Goal: Task Accomplishment & Management: Use online tool/utility

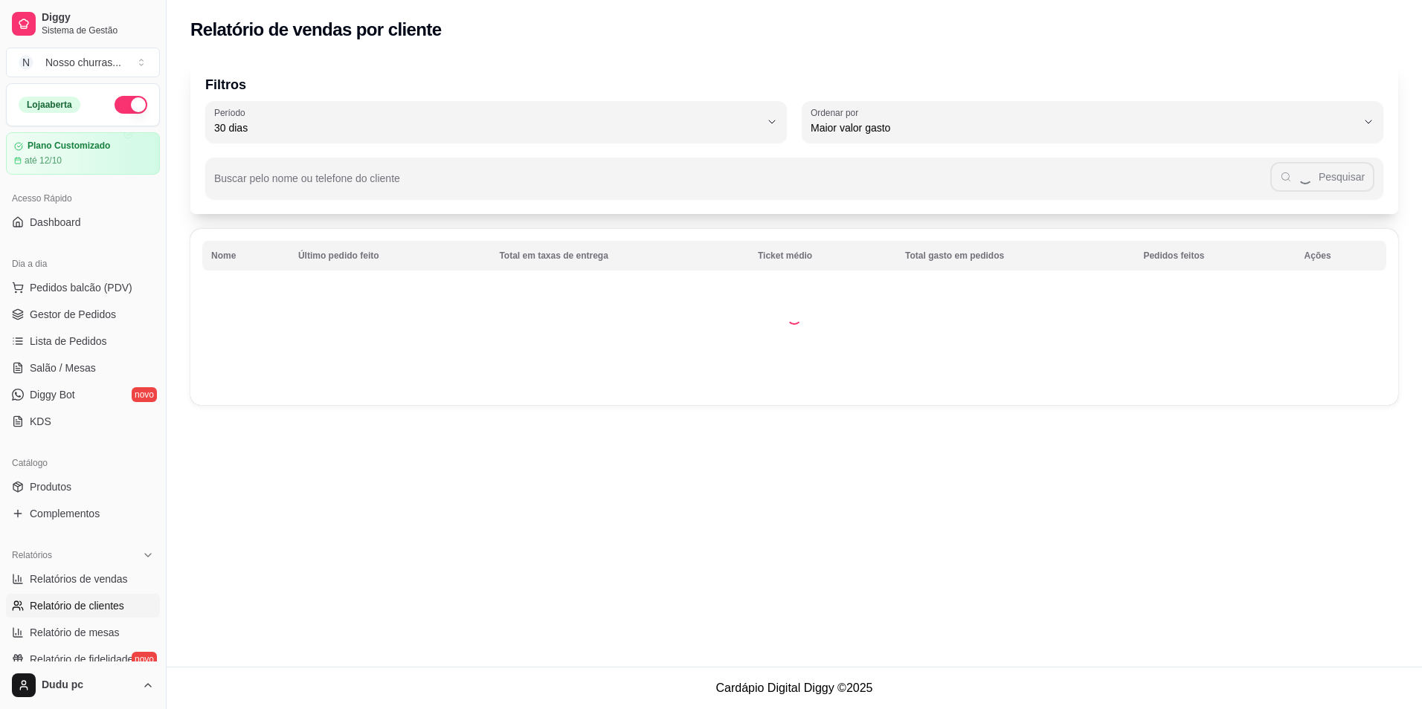
select select "30"
select select "HIGHEST_TOTAL_SPENT_WITH_ORDERS"
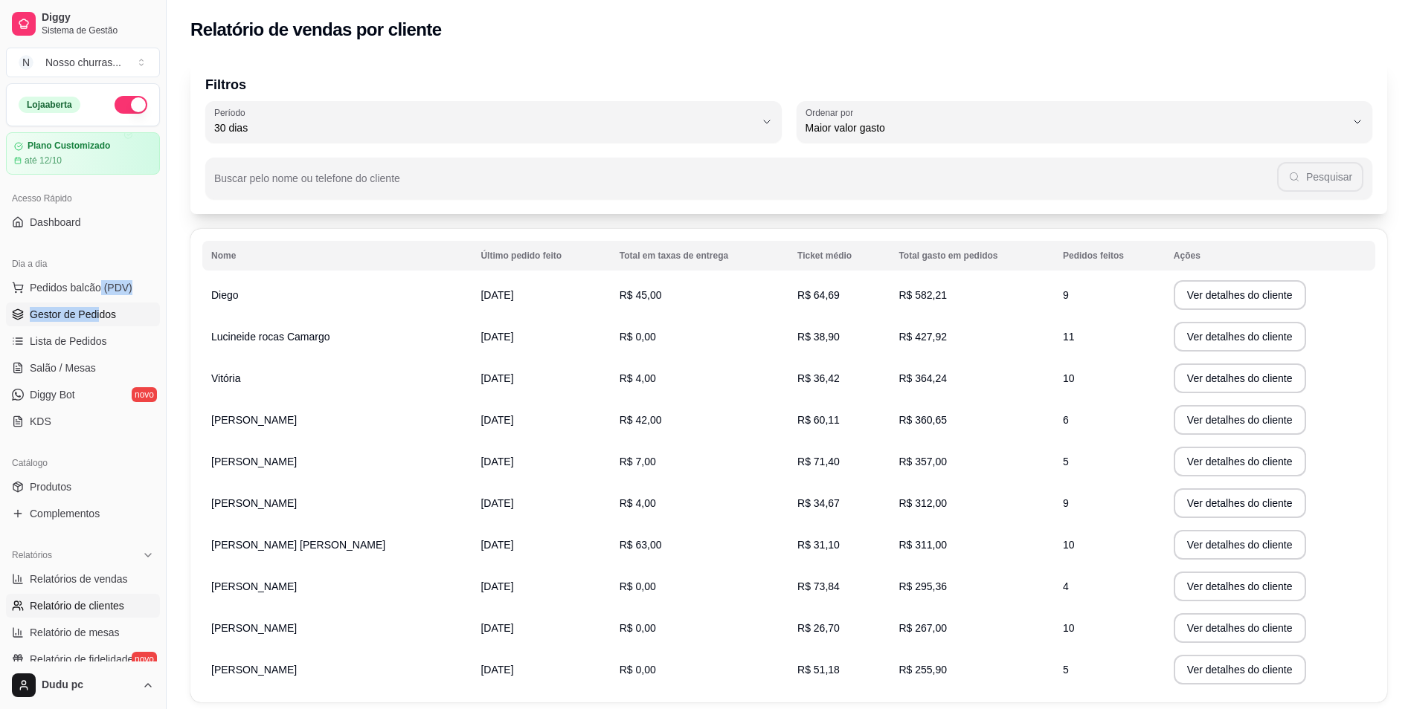
drag, startPoint x: 99, startPoint y: 300, endPoint x: 99, endPoint y: 318, distance: 17.8
click at [99, 318] on ul "Pedidos balcão (PDV) Gestor de Pedidos Lista de Pedidos Salão / Mesas Diggy Bot…" at bounding box center [83, 355] width 154 height 158
click at [99, 318] on span "Gestor de Pedidos" at bounding box center [73, 314] width 86 height 15
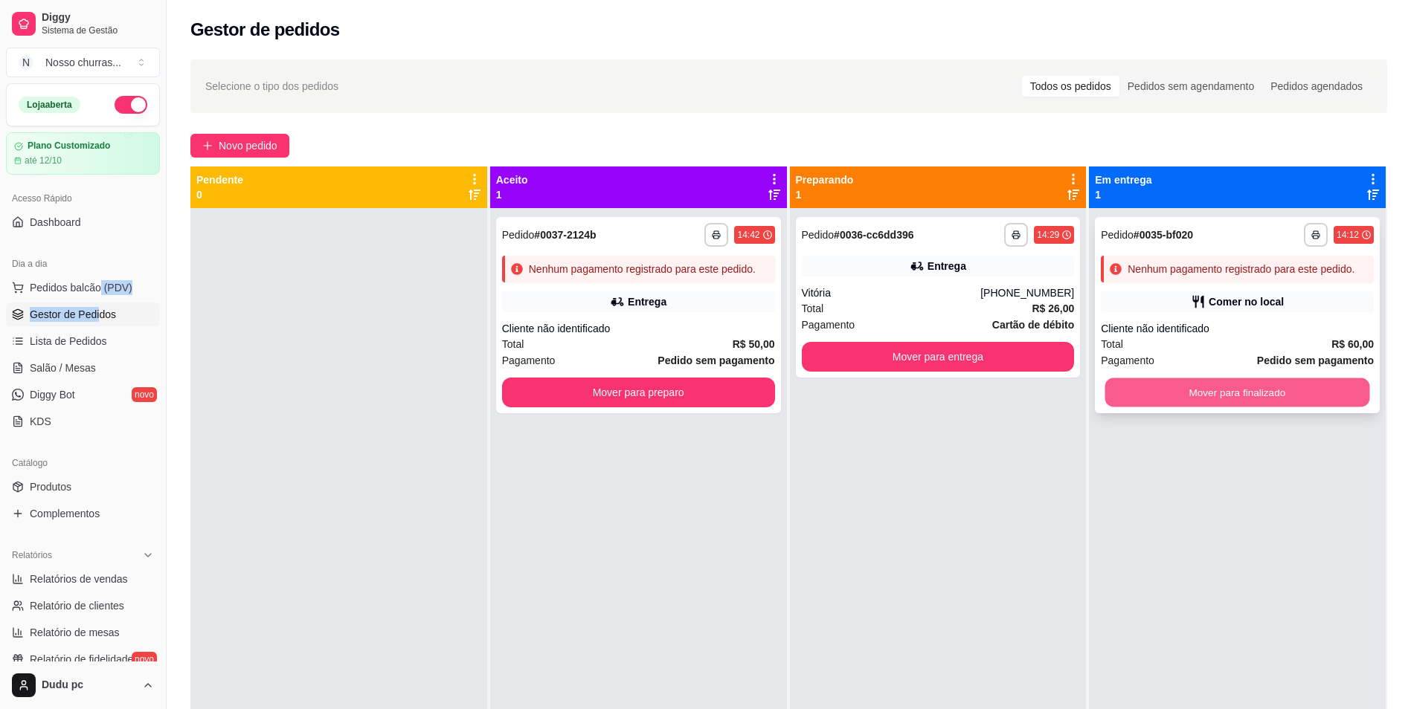
click at [1154, 387] on button "Mover para finalizado" at bounding box center [1237, 392] width 265 height 29
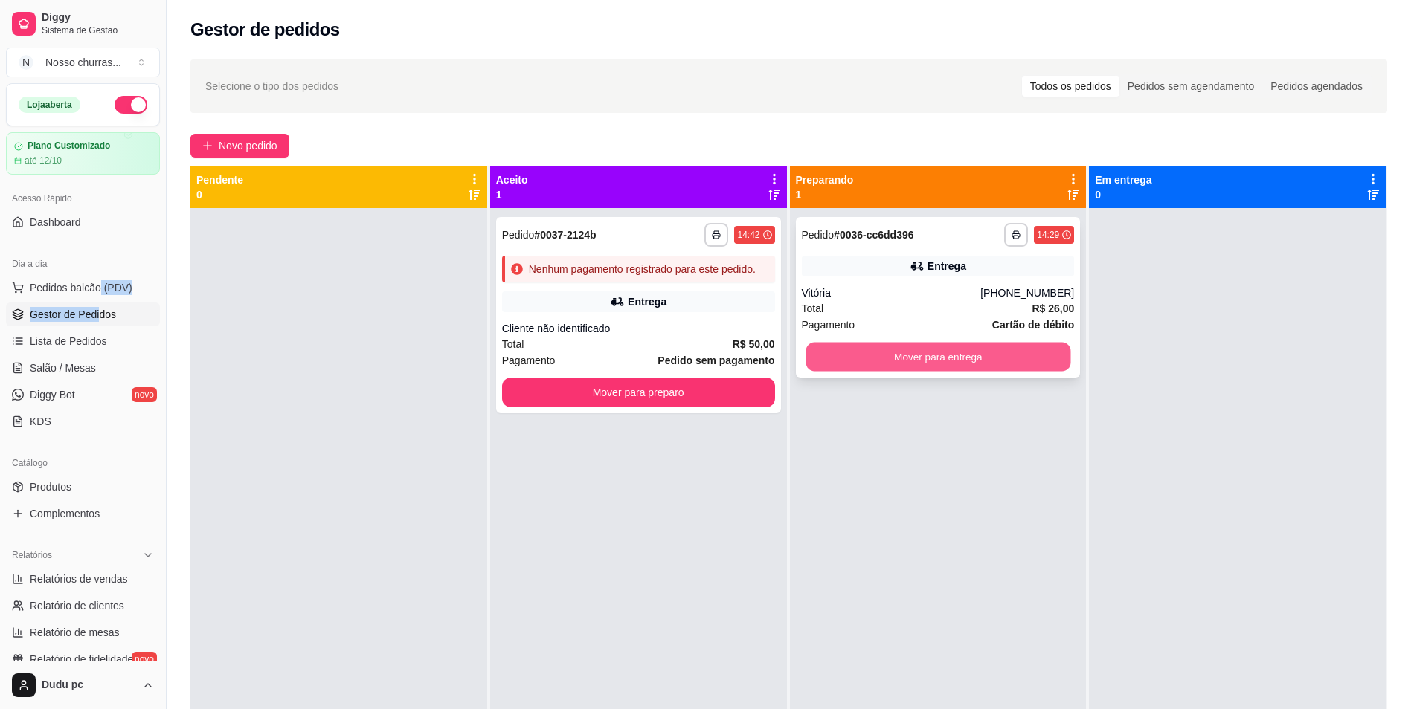
click at [1052, 367] on button "Mover para entrega" at bounding box center [937, 357] width 265 height 29
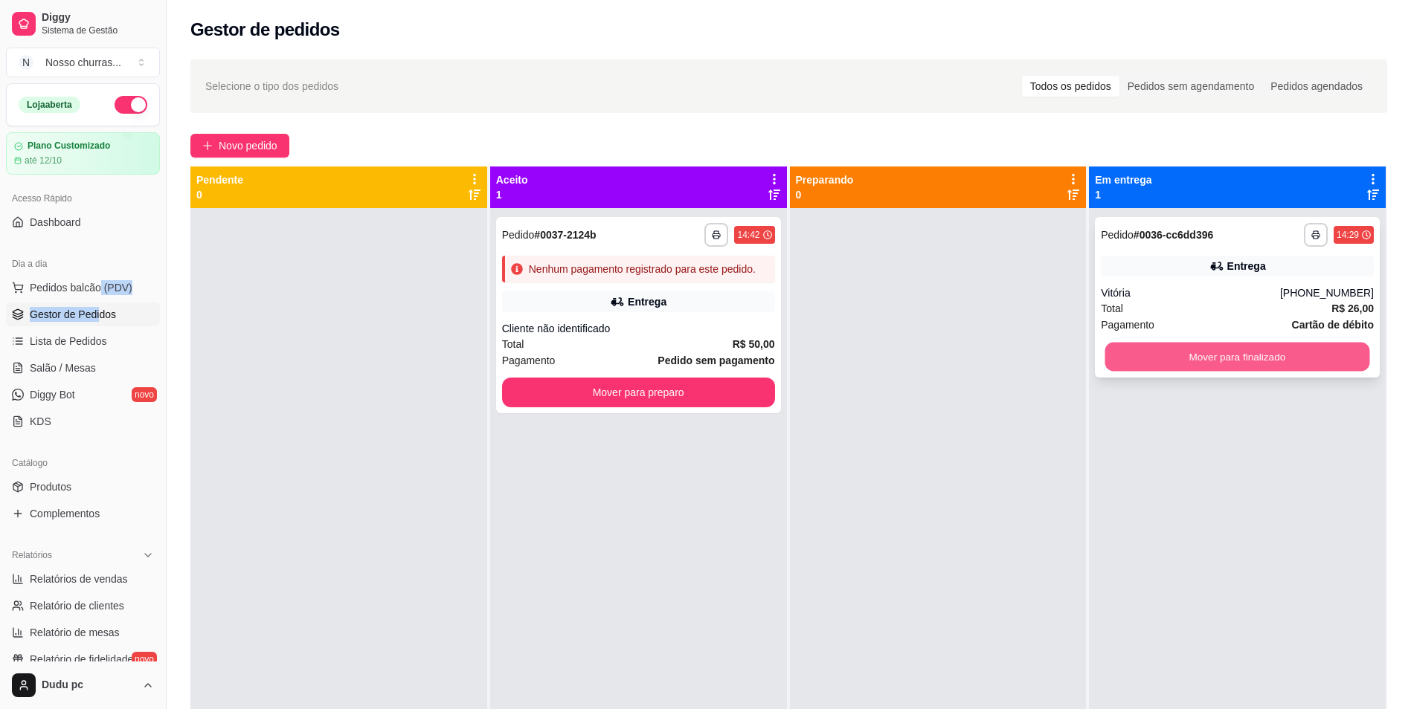
click at [1169, 359] on button "Mover para finalizado" at bounding box center [1237, 357] width 265 height 29
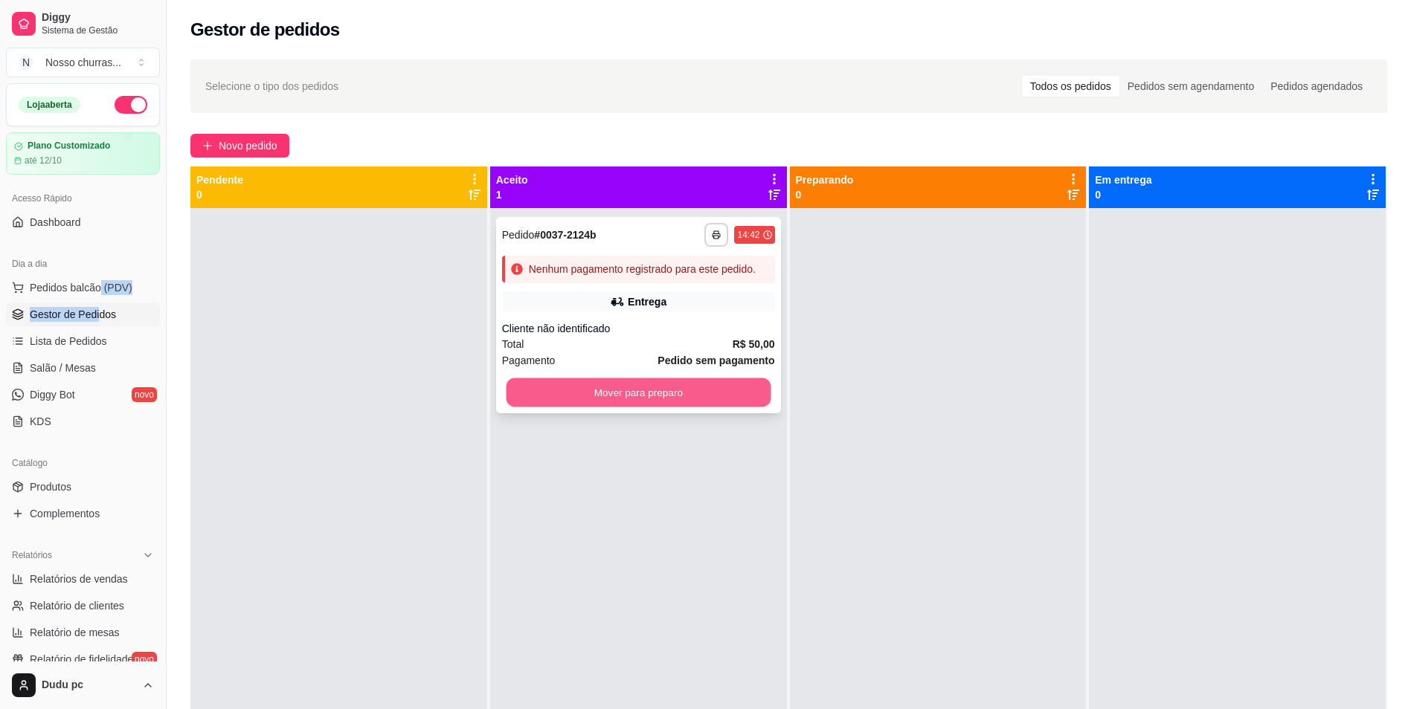
click at [689, 402] on button "Mover para preparo" at bounding box center [638, 392] width 265 height 29
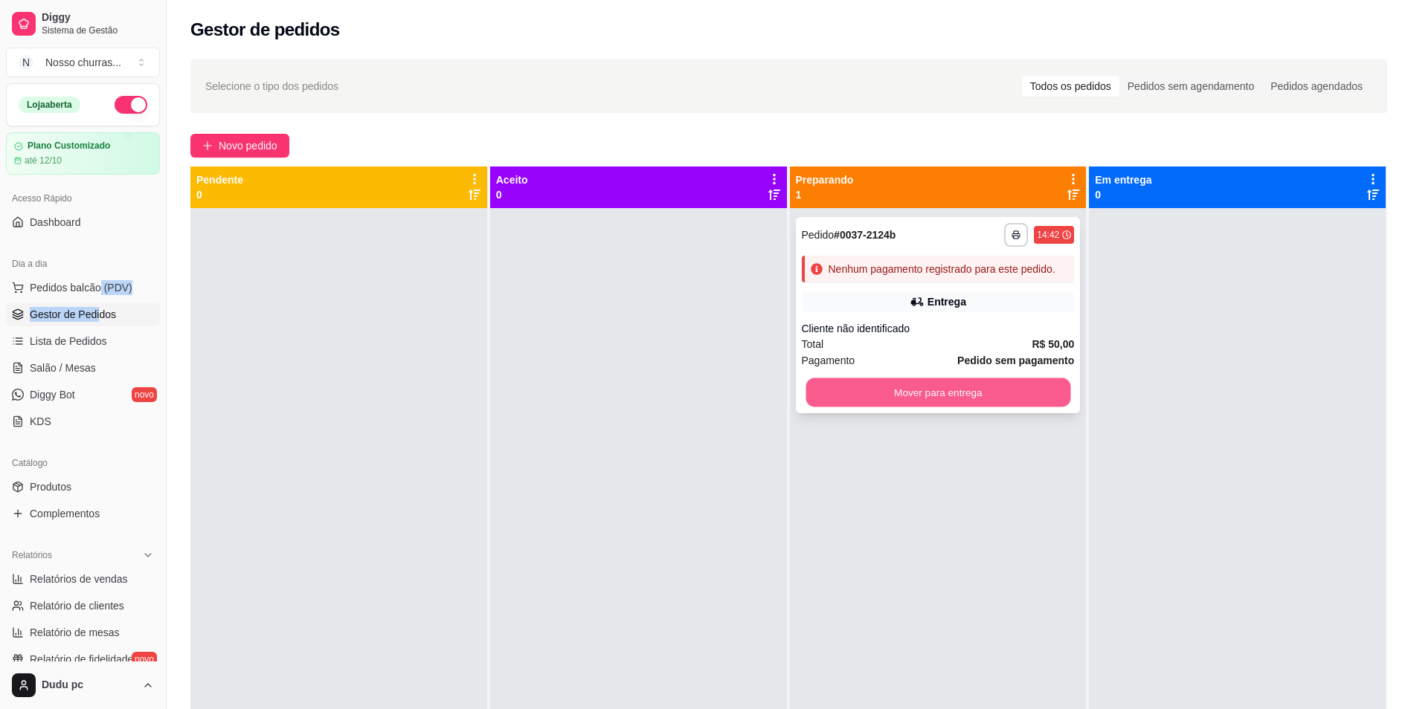
click at [927, 392] on button "Mover para entrega" at bounding box center [937, 392] width 265 height 29
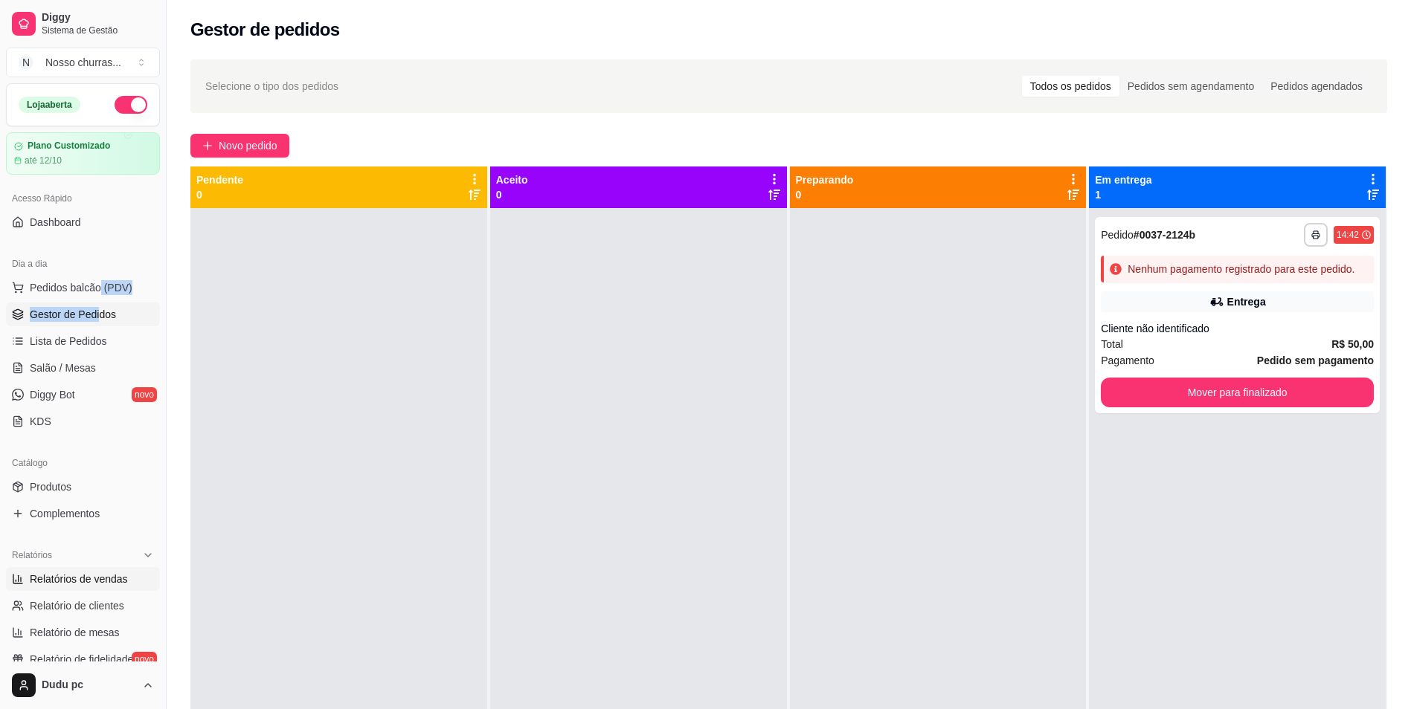
click at [94, 583] on span "Relatórios de vendas" at bounding box center [79, 579] width 98 height 15
select select "ALL"
select select "0"
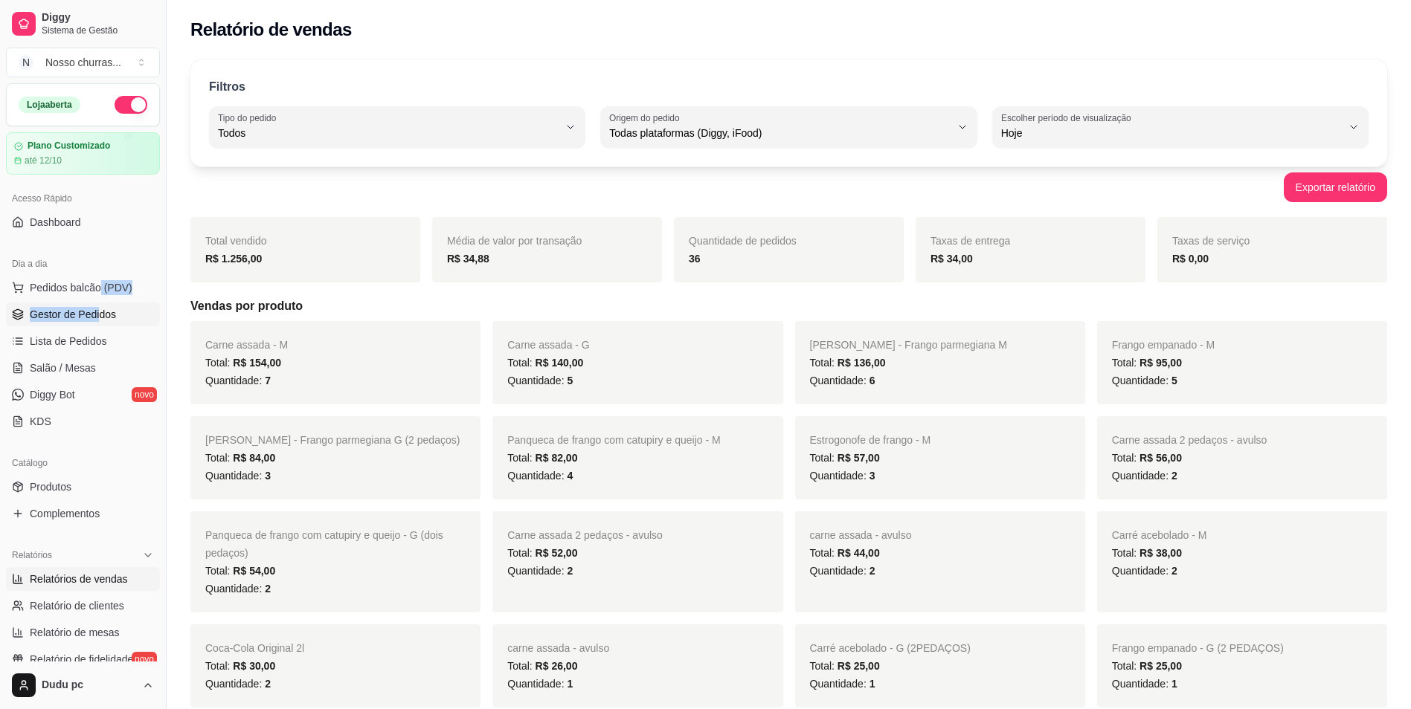
click at [80, 309] on span "Gestor de Pedidos" at bounding box center [73, 314] width 86 height 15
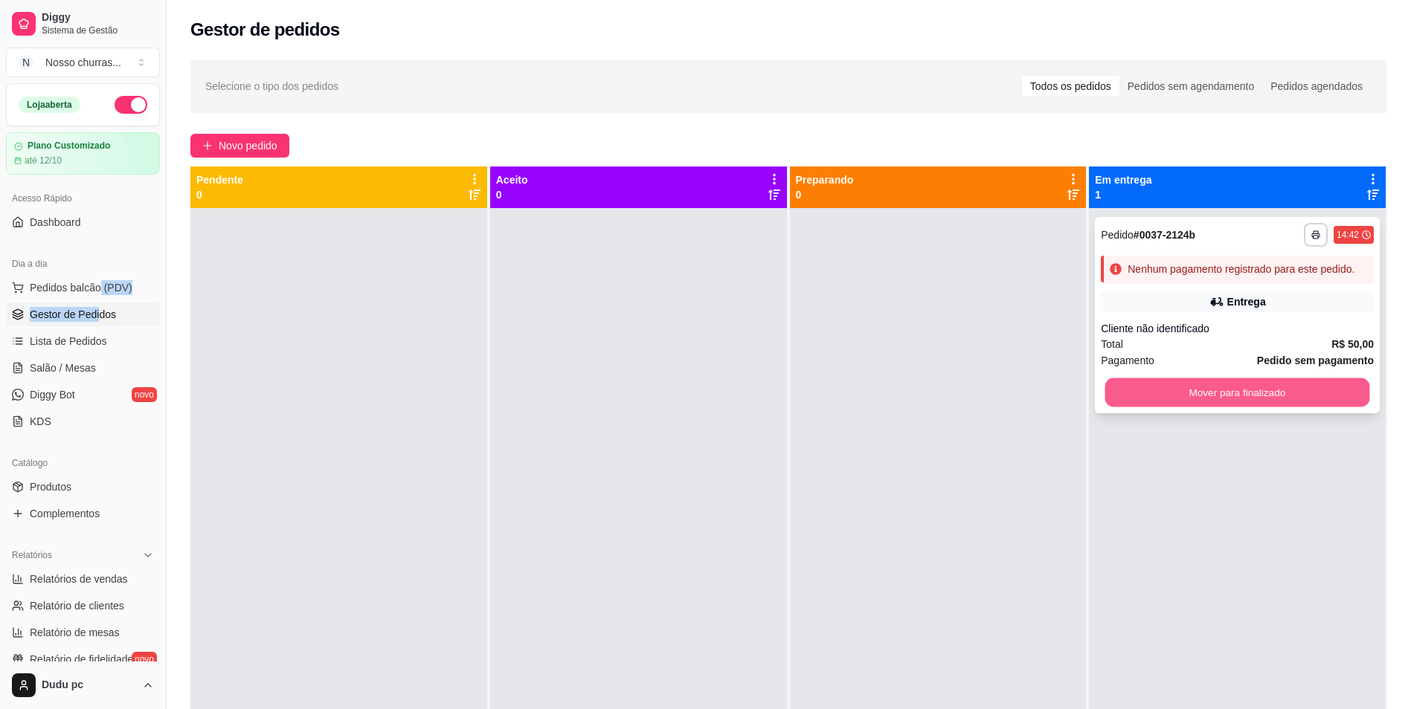
click at [1177, 387] on button "Mover para finalizado" at bounding box center [1237, 392] width 265 height 29
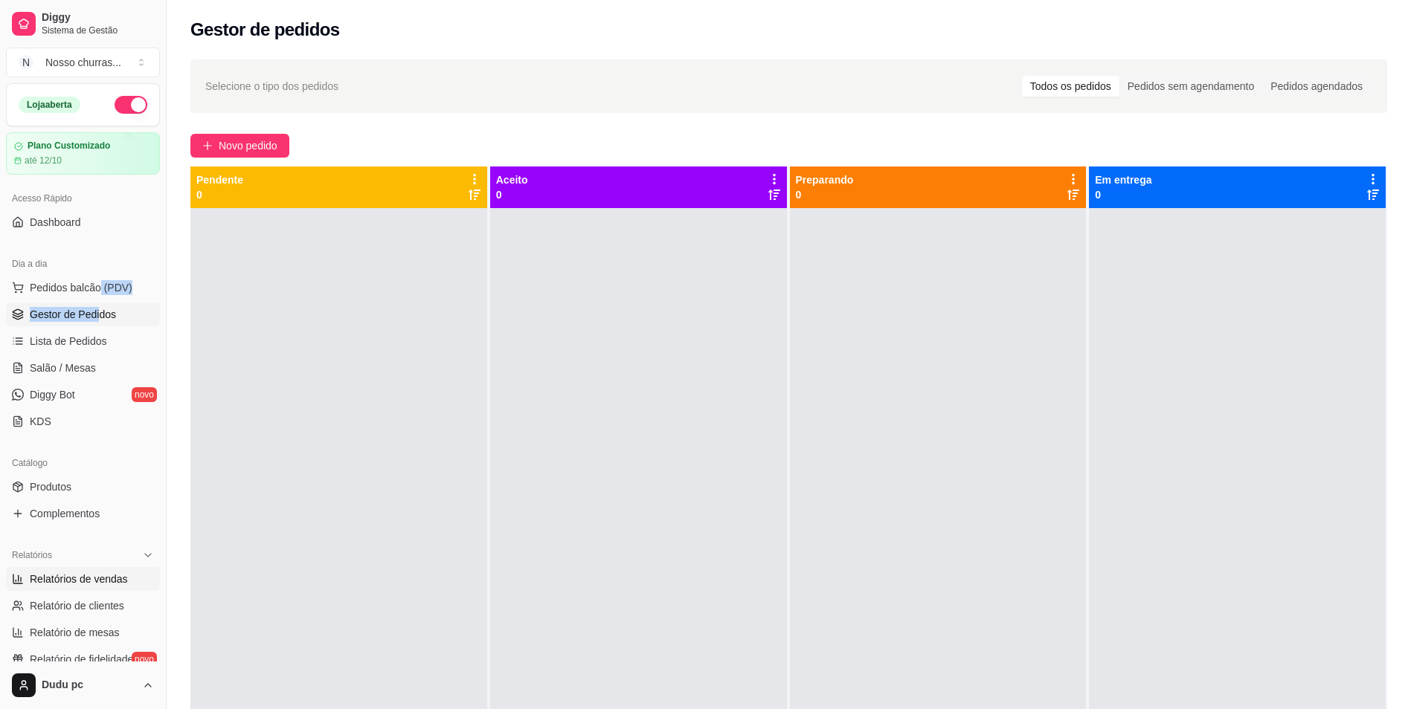
click at [95, 581] on span "Relatórios de vendas" at bounding box center [79, 579] width 98 height 15
select select "ALL"
select select "0"
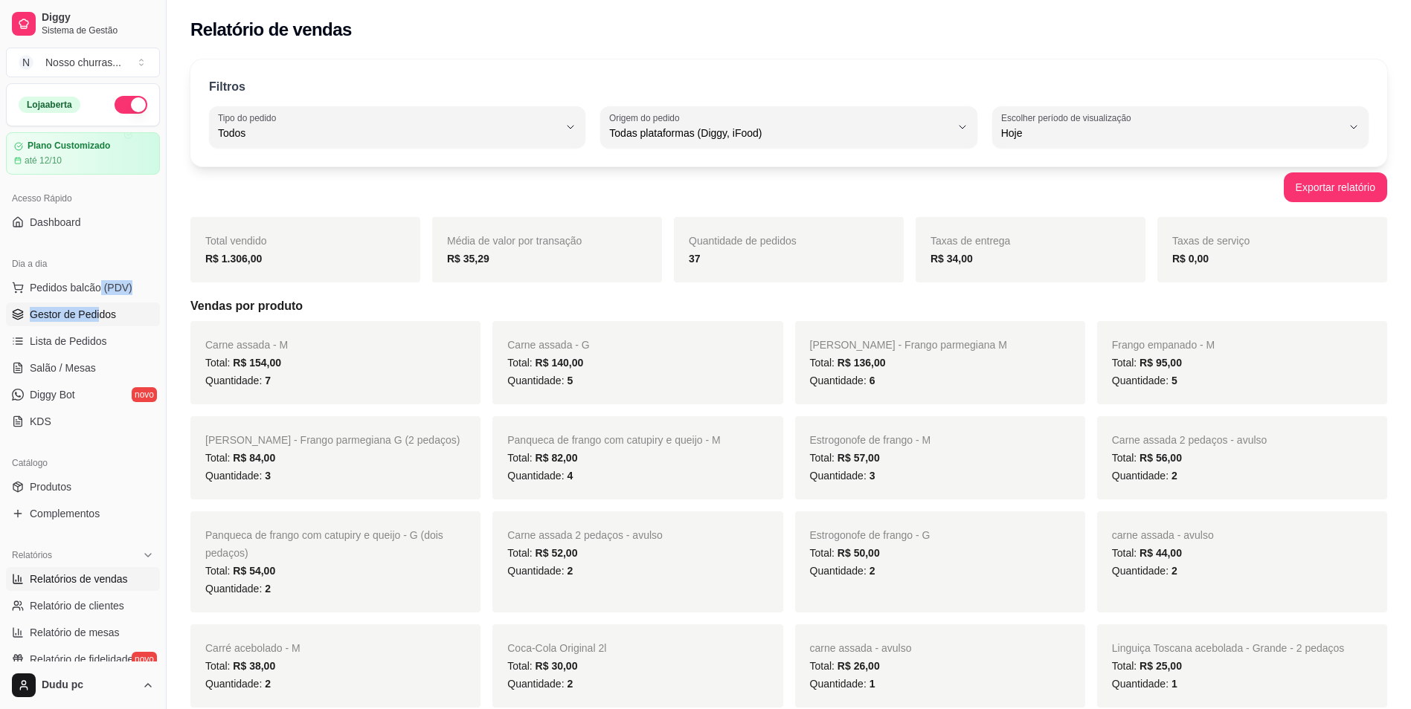
click at [86, 313] on span "Gestor de Pedidos" at bounding box center [73, 314] width 86 height 15
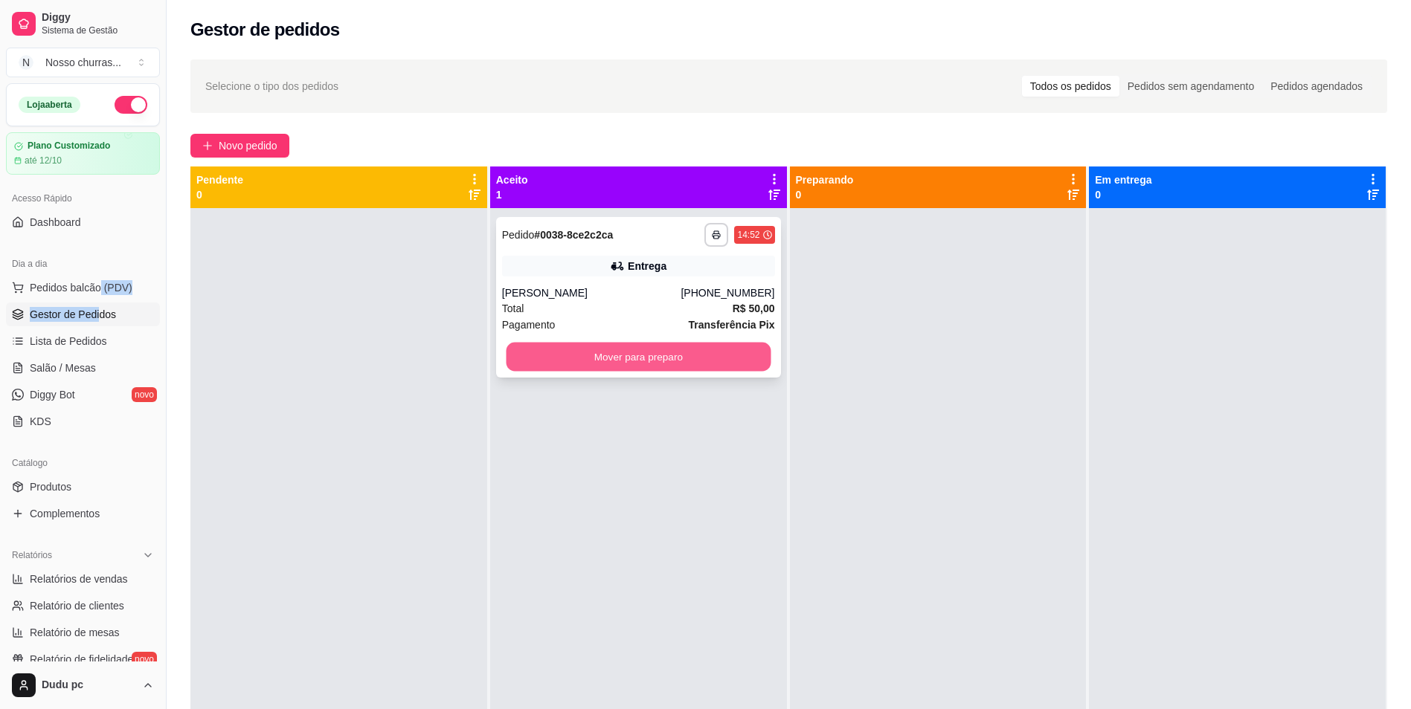
click at [552, 351] on button "Mover para preparo" at bounding box center [638, 357] width 265 height 29
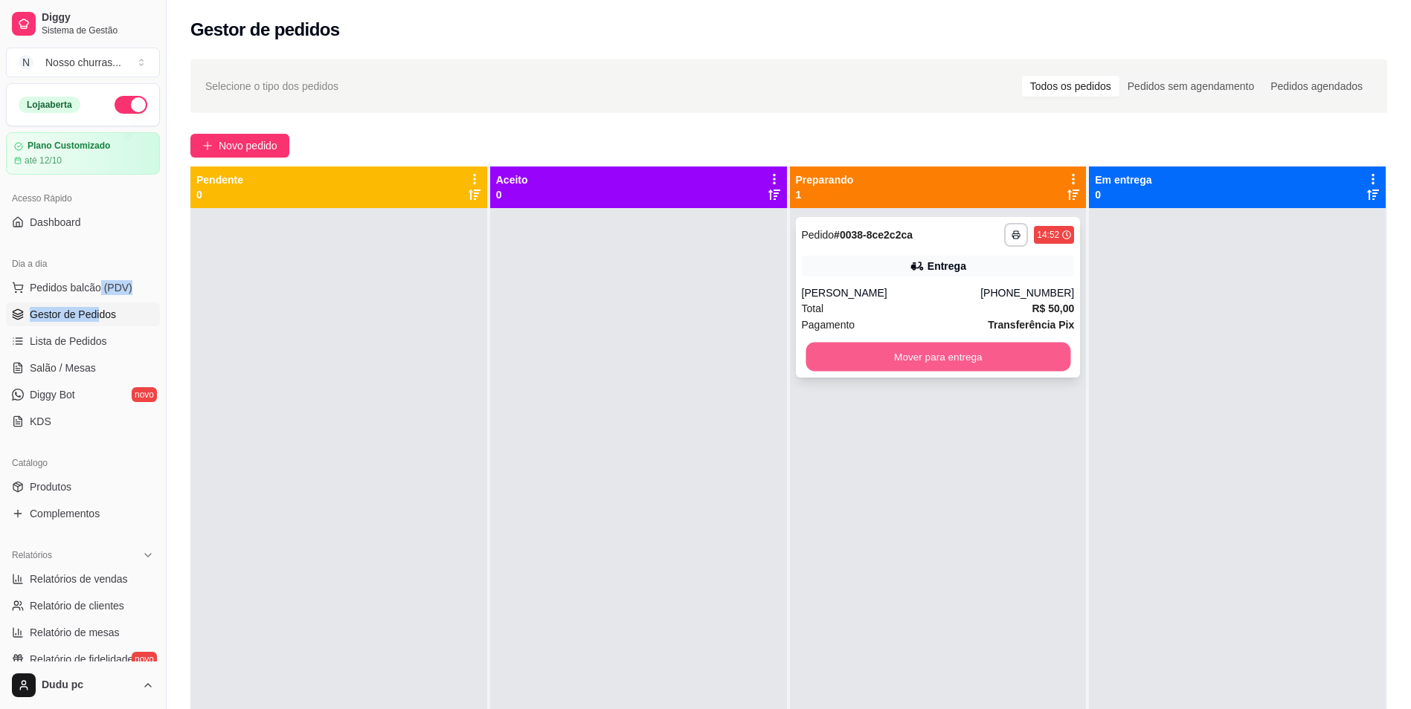
click at [871, 357] on button "Mover para entrega" at bounding box center [937, 357] width 265 height 29
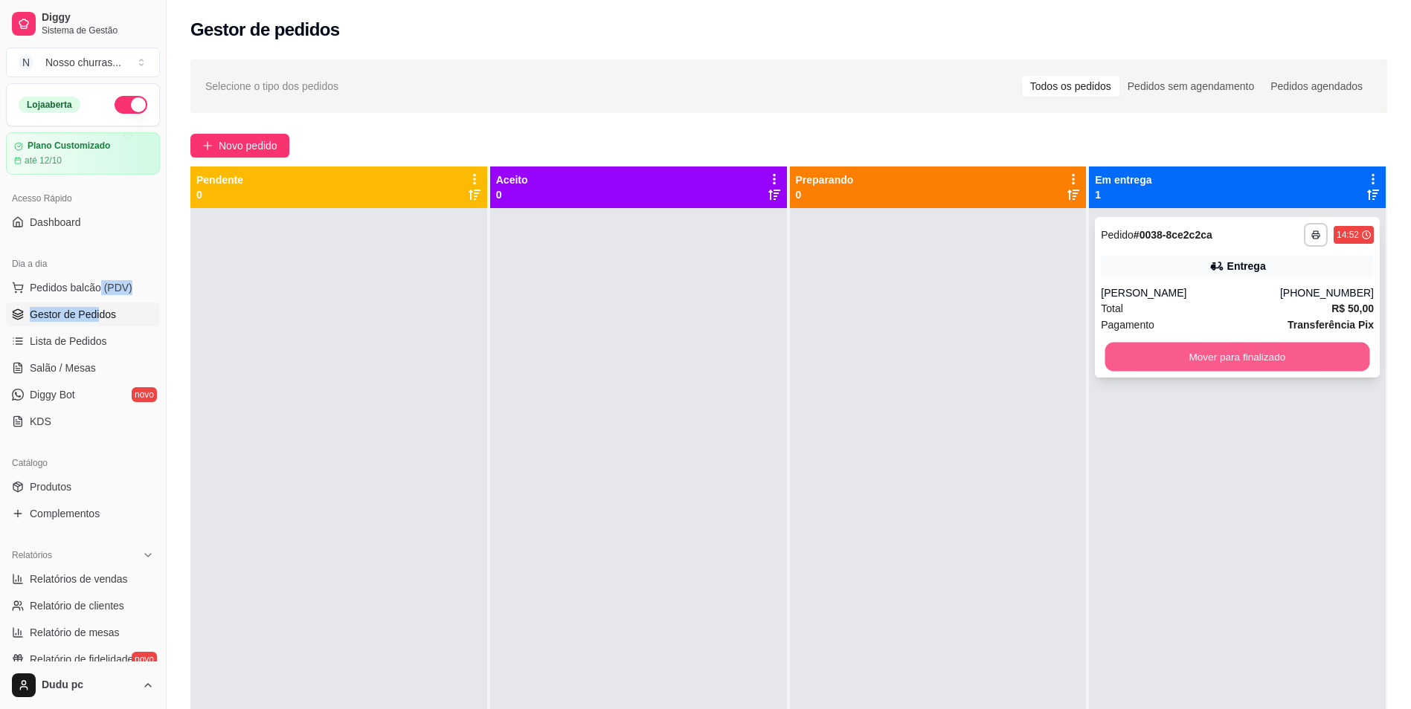
click at [1130, 355] on button "Mover para finalizado" at bounding box center [1237, 357] width 265 height 29
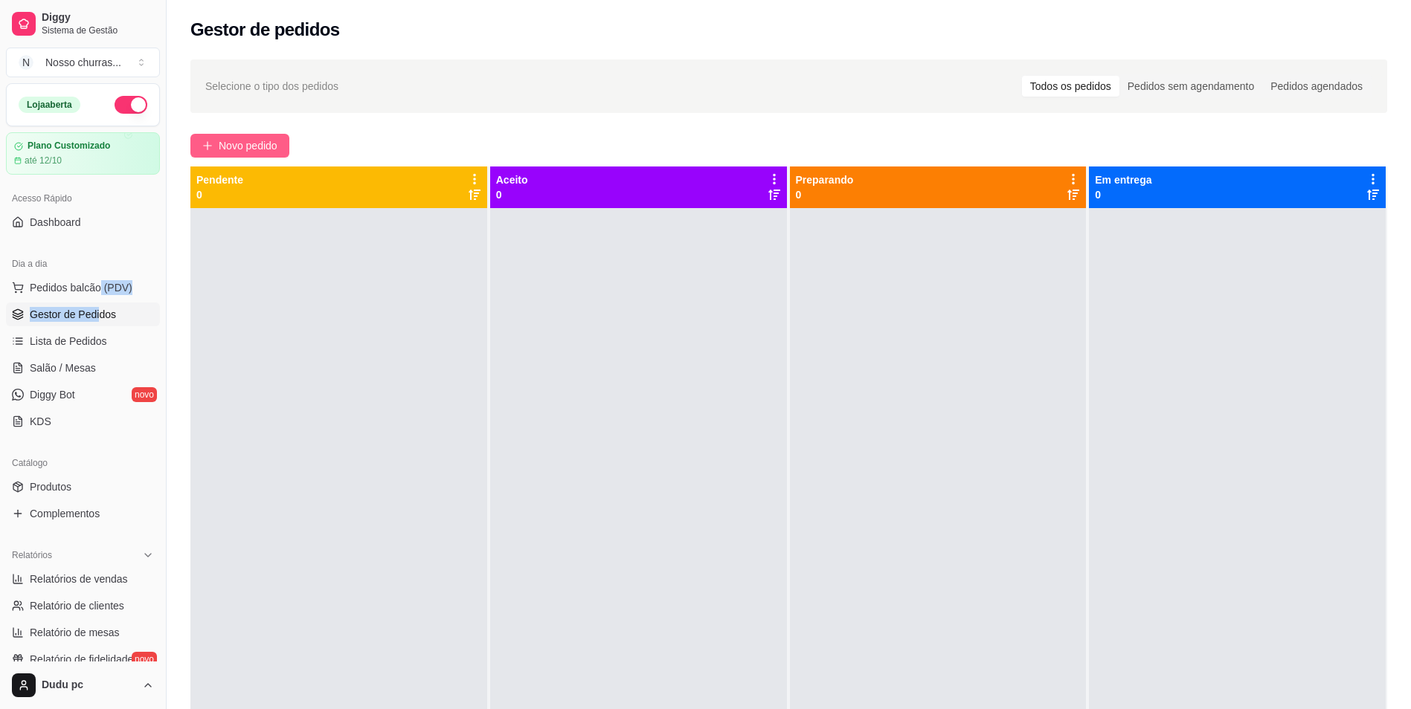
click at [221, 153] on span "Novo pedido" at bounding box center [248, 146] width 59 height 16
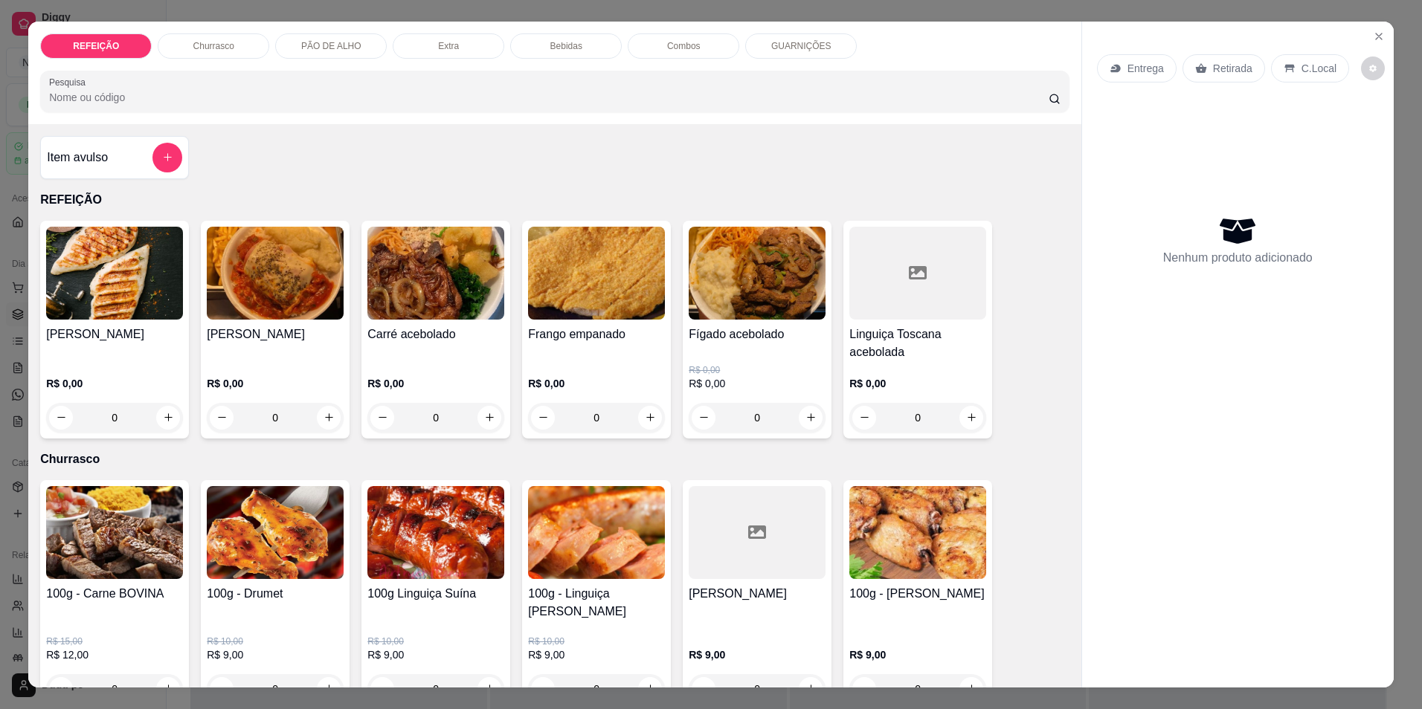
click at [482, 417] on div "0" at bounding box center [435, 418] width 137 height 30
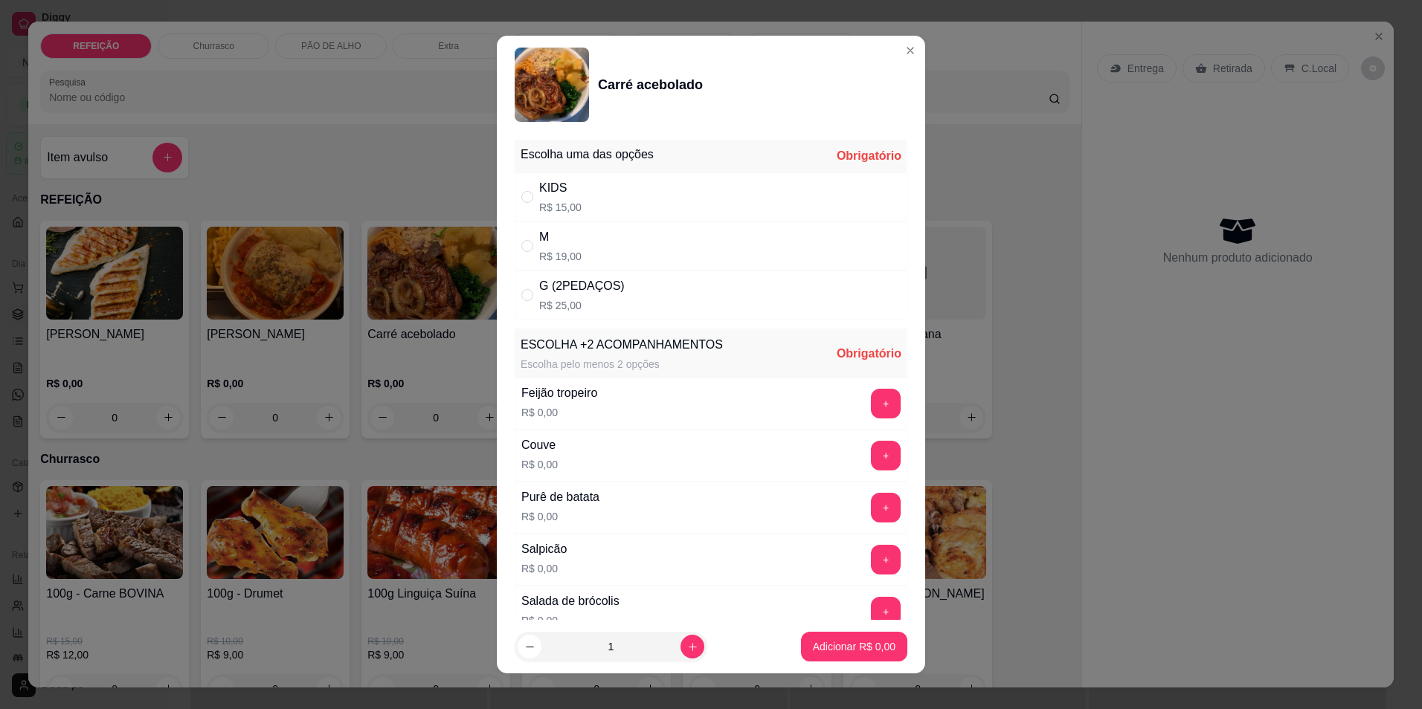
click at [609, 236] on div "M R$ 19,00" at bounding box center [711, 246] width 393 height 49
radio input "true"
click at [872, 468] on button "+" at bounding box center [886, 455] width 29 height 29
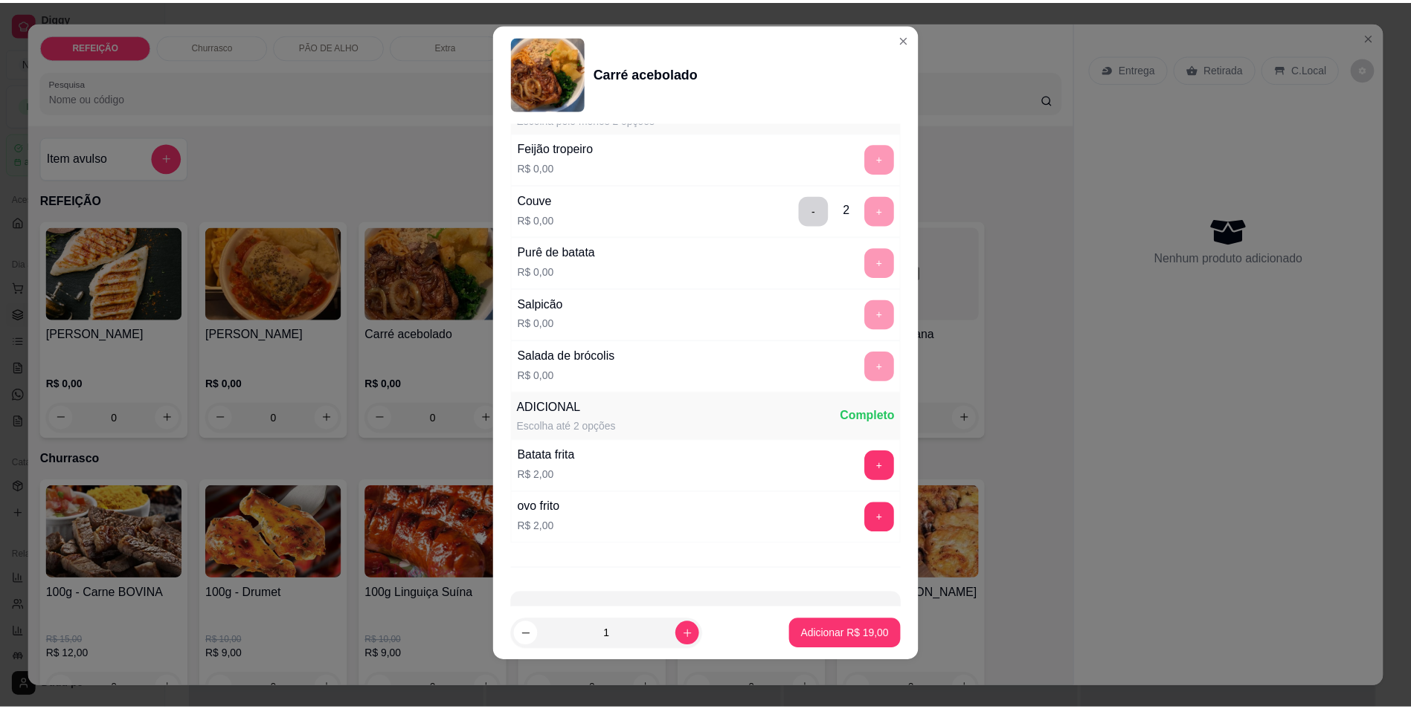
scroll to position [280, 0]
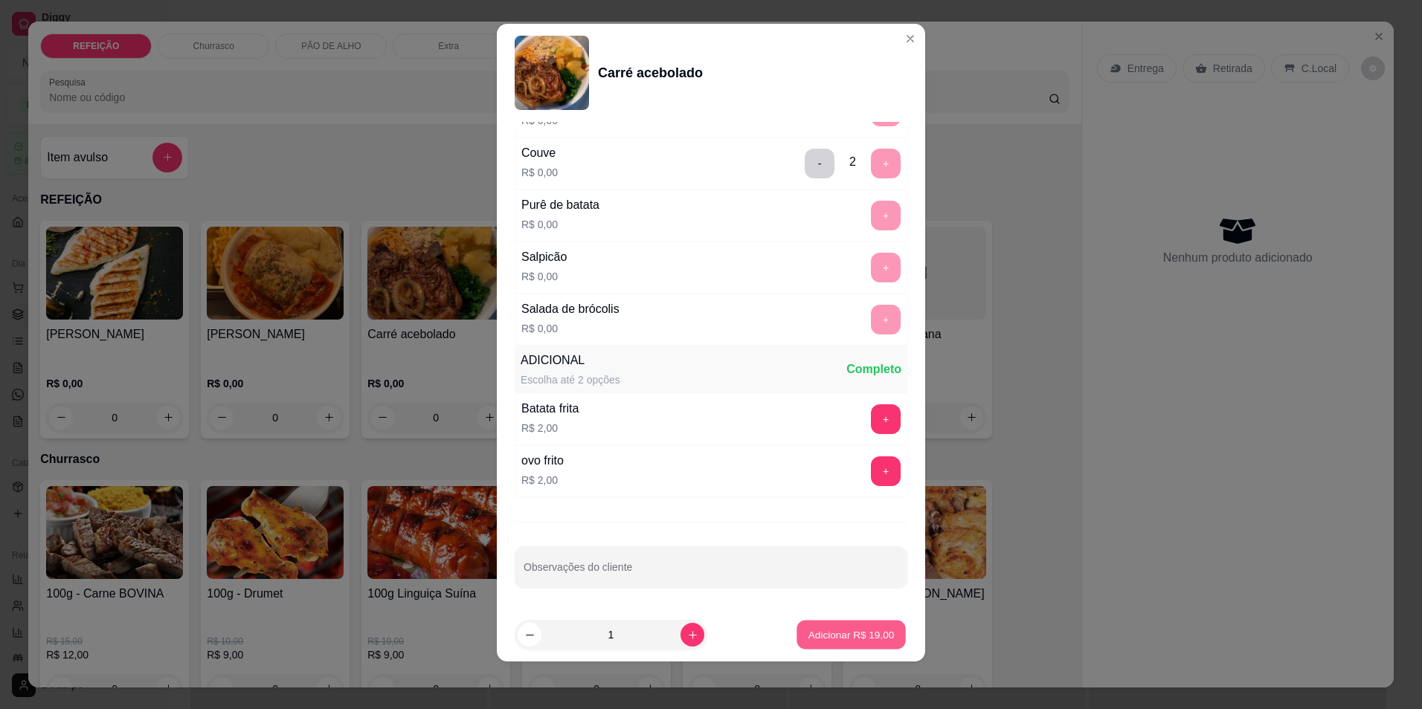
click at [818, 631] on p "Adicionar R$ 19,00" at bounding box center [851, 635] width 86 height 14
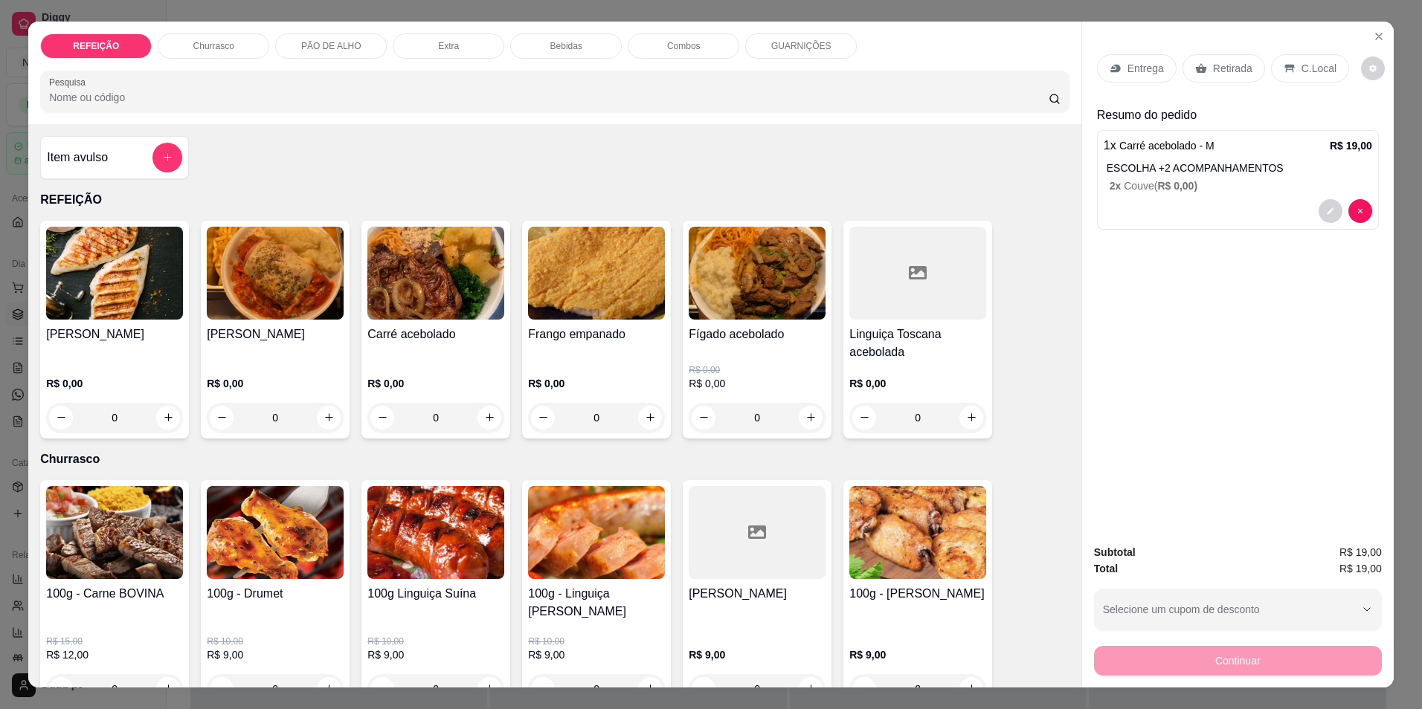
click at [1236, 74] on p "Retirada" at bounding box center [1232, 68] width 39 height 15
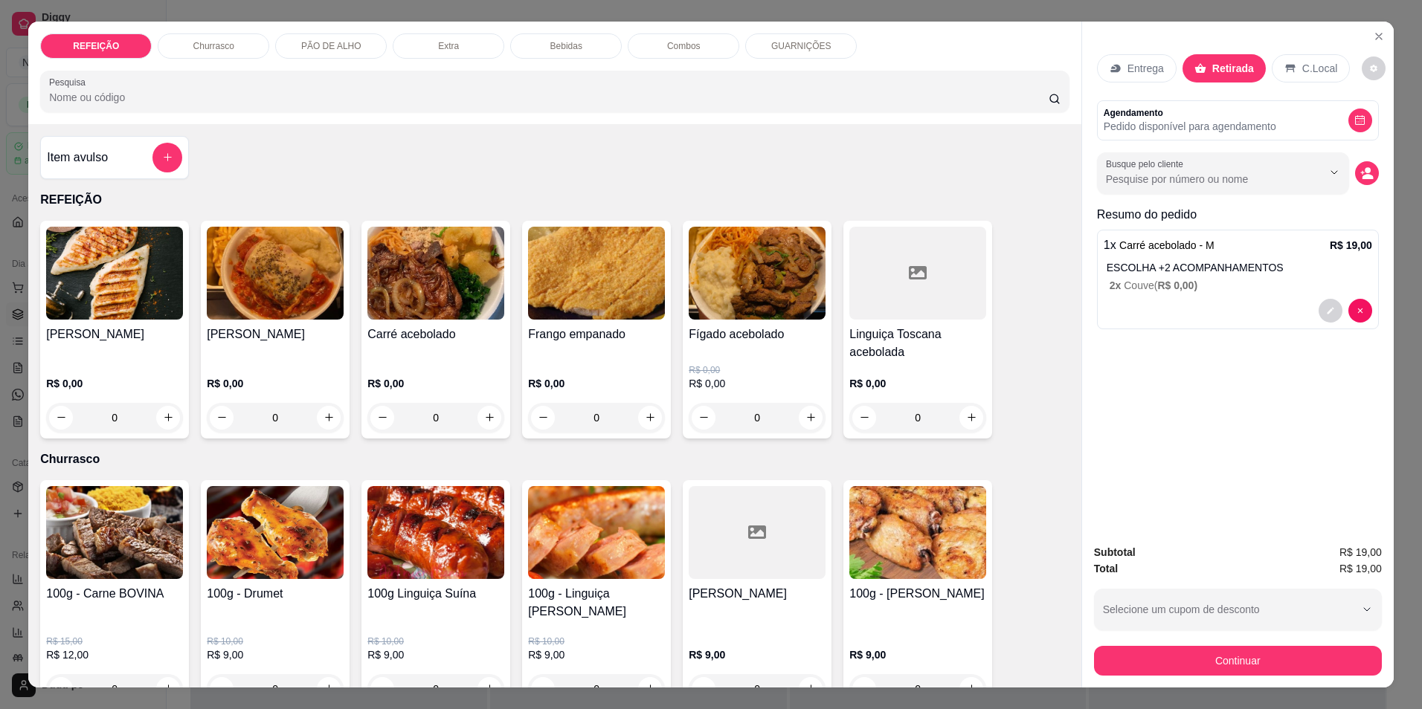
click at [1126, 677] on div "Subtotal R$ 19,00 Total R$ 19,00 Selecione um cupom de desconto BOLIN10 MAYARA1…" at bounding box center [1238, 609] width 312 height 155
click at [1260, 656] on button "Continuar" at bounding box center [1237, 661] width 279 height 29
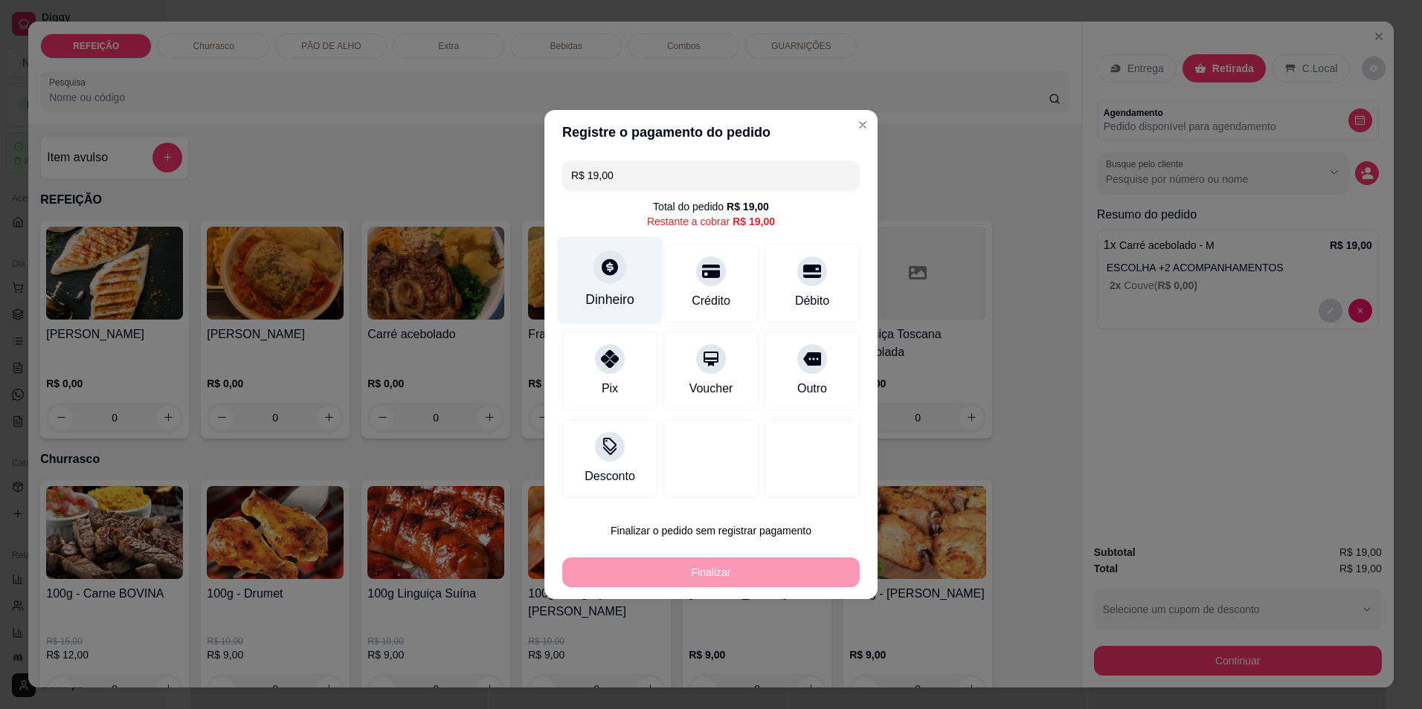
click at [620, 302] on div "Dinheiro" at bounding box center [609, 299] width 49 height 19
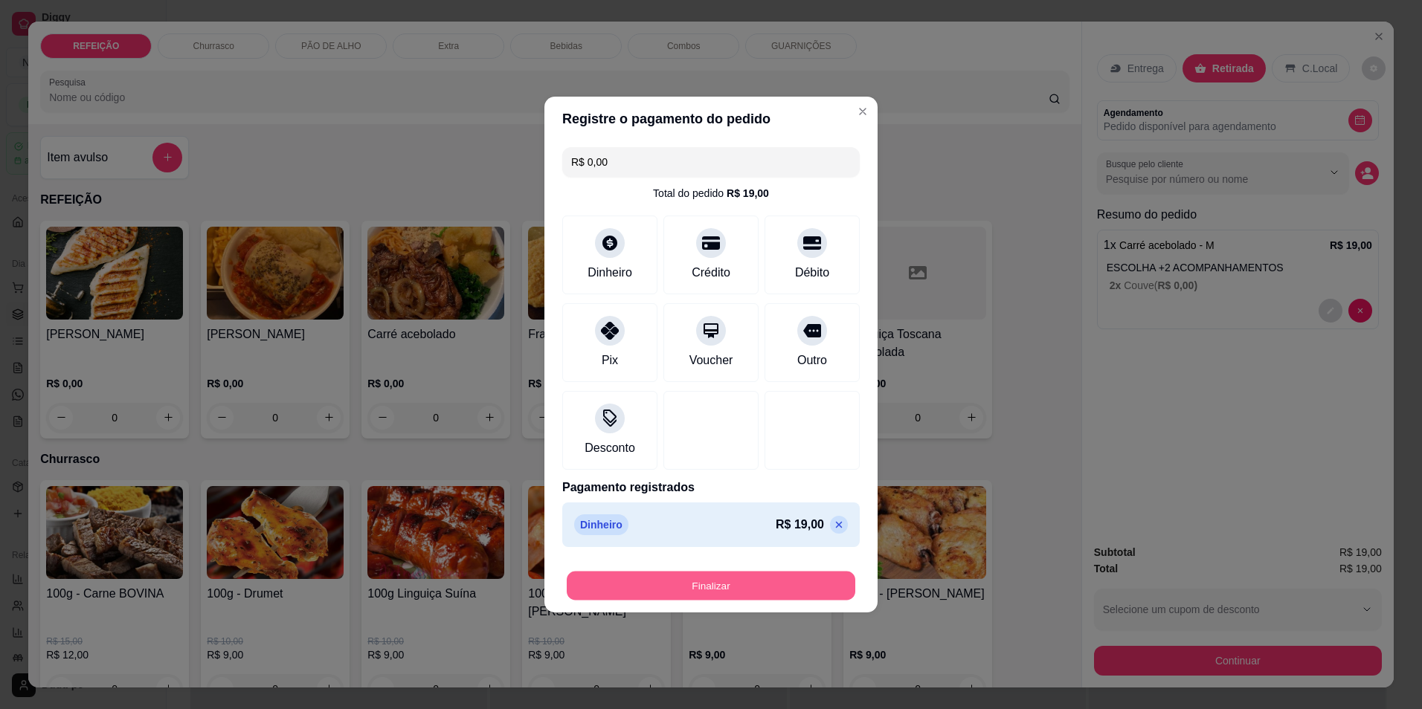
click at [689, 575] on button "Finalizar" at bounding box center [711, 586] width 289 height 29
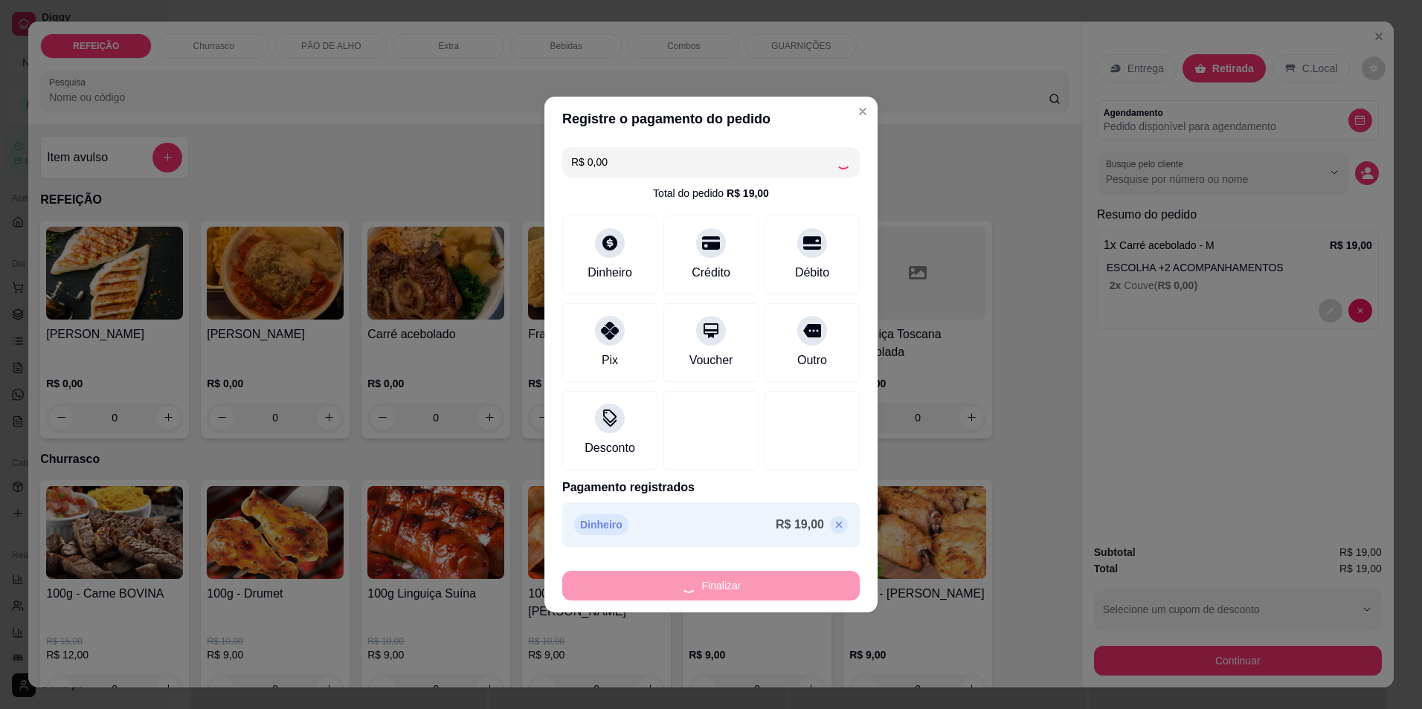
type input "-R$ 19,00"
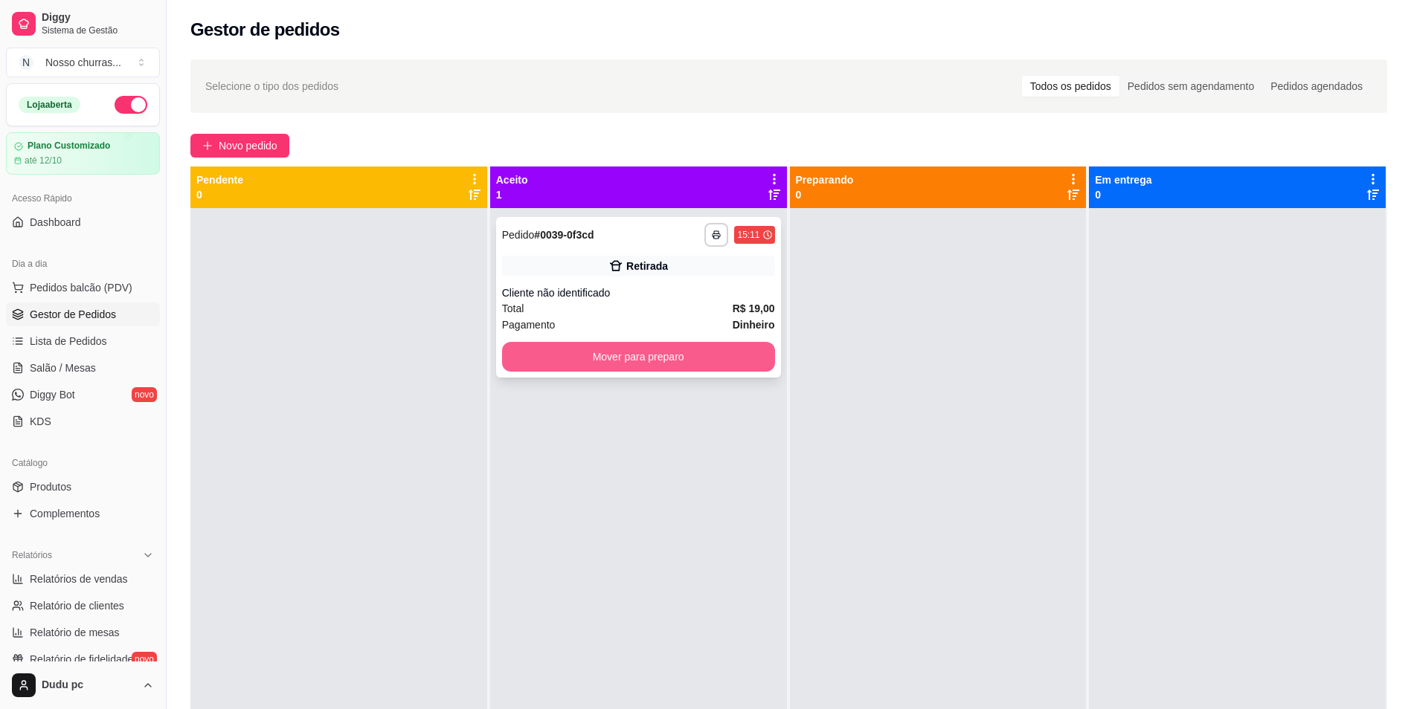
click at [686, 346] on button "Mover para preparo" at bounding box center [638, 357] width 273 height 30
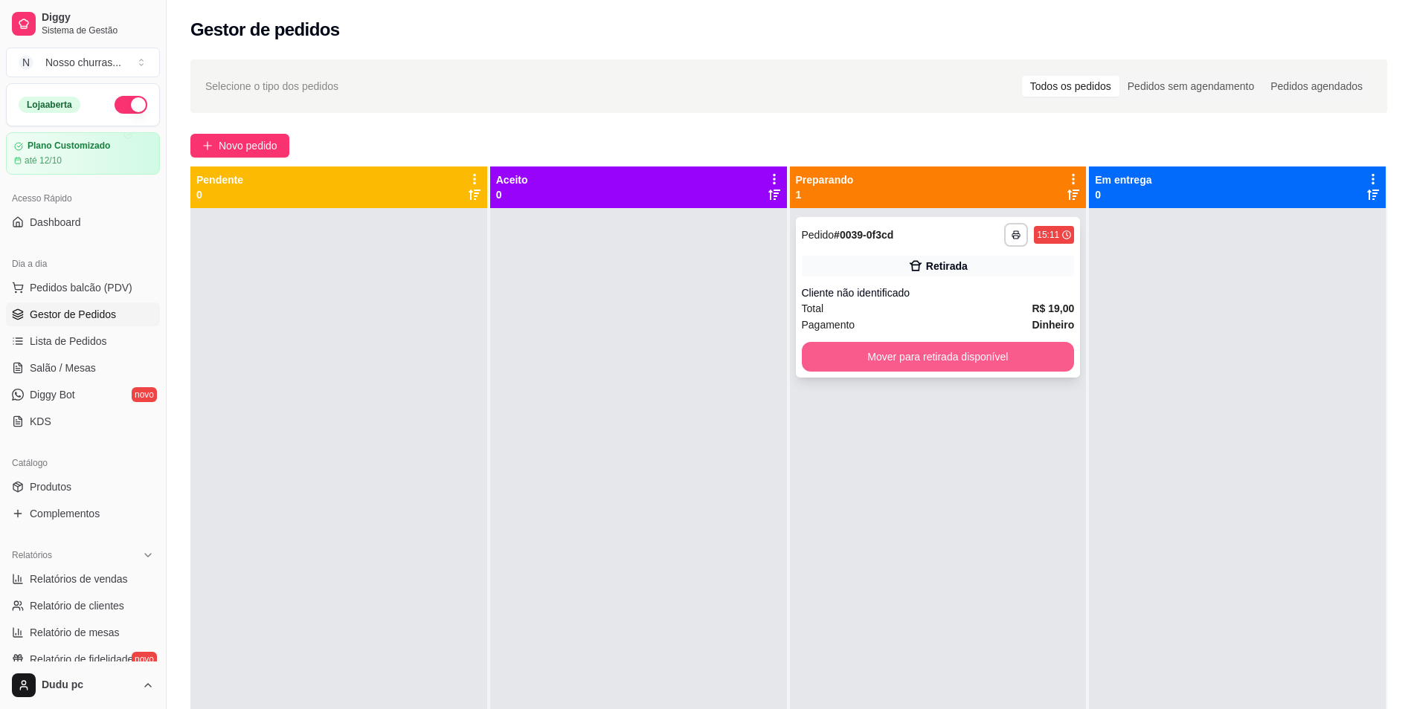
click at [861, 362] on button "Mover para retirada disponível" at bounding box center [938, 357] width 273 height 30
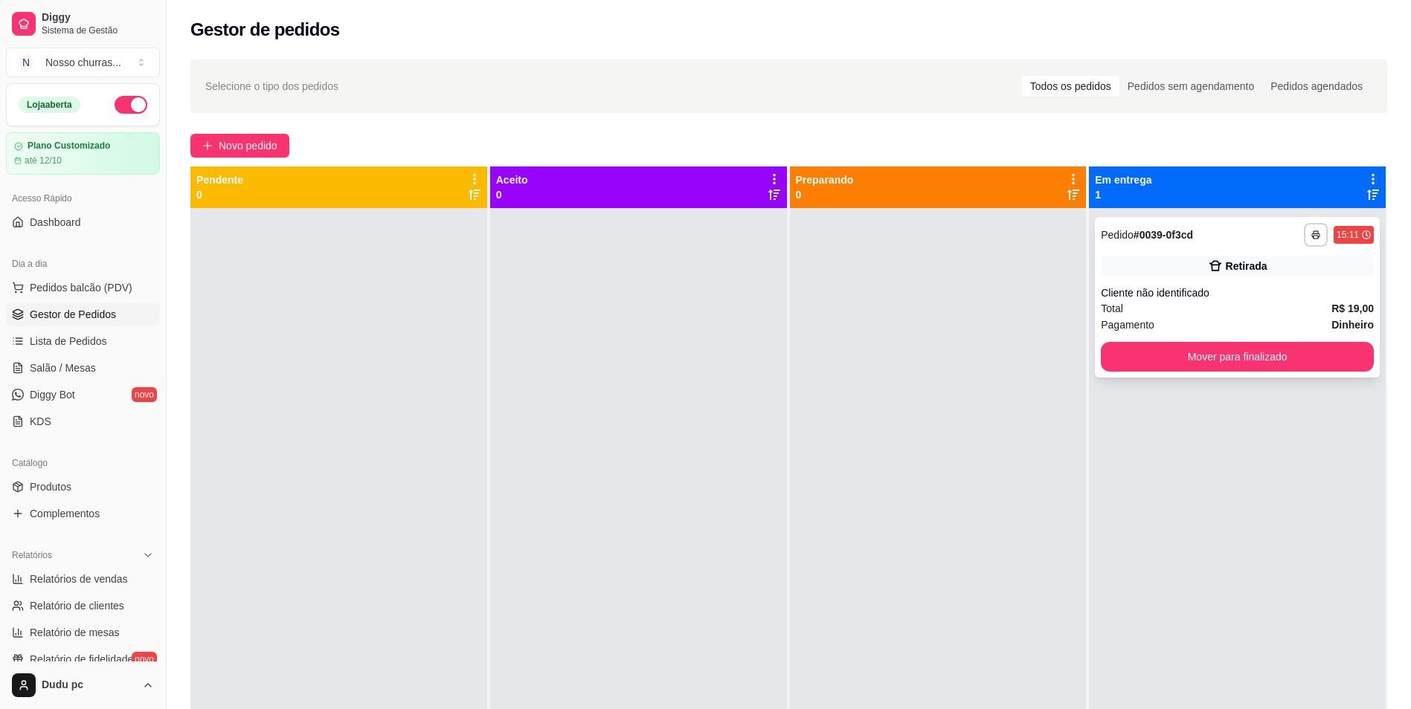
click at [1141, 372] on div "**********" at bounding box center [1237, 297] width 285 height 161
click at [1135, 356] on button "Mover para finalizado" at bounding box center [1237, 357] width 265 height 29
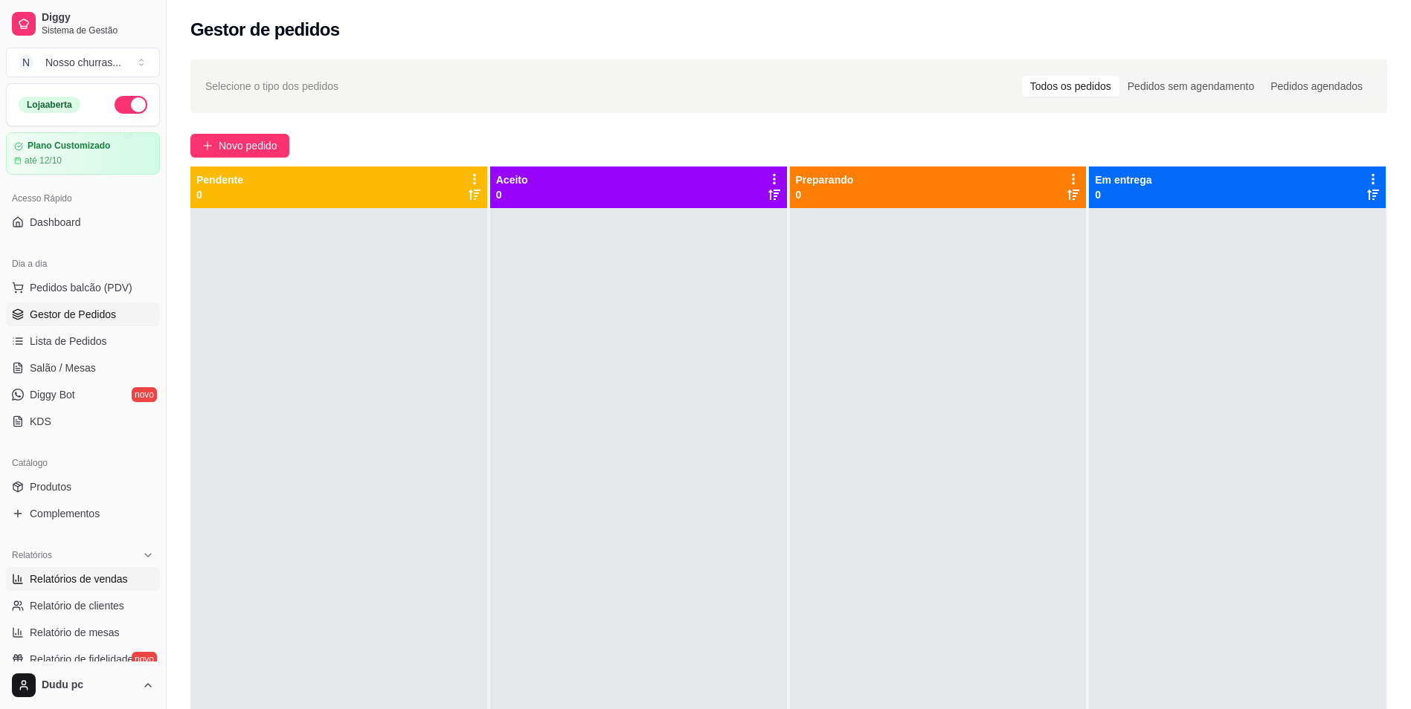
click at [57, 574] on span "Relatórios de vendas" at bounding box center [79, 579] width 98 height 15
select select "ALL"
select select "0"
